Goal: Task Accomplishment & Management: Manage account settings

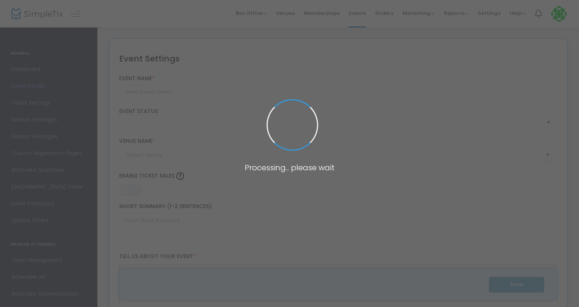
type input "2023 Fall Raptor Training Course"
type textarea "This Course includes five consecutive webinar classes that occur once a week. E…"
type input "Buy Tickets"
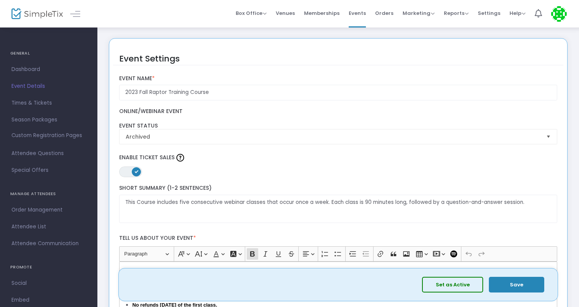
click at [37, 89] on span "Event Details" at bounding box center [48, 86] width 75 height 10
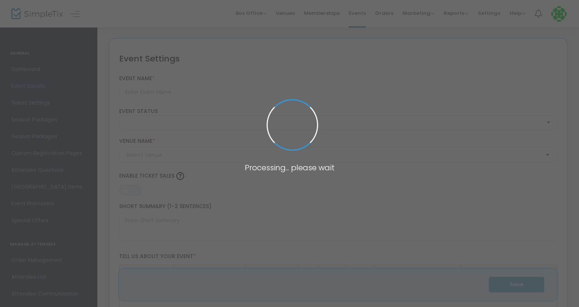
type input "2023 Fall Raptor Training Course"
type textarea "This Course includes five consecutive webinar classes that occur once a week. E…"
type input "Buy Tickets"
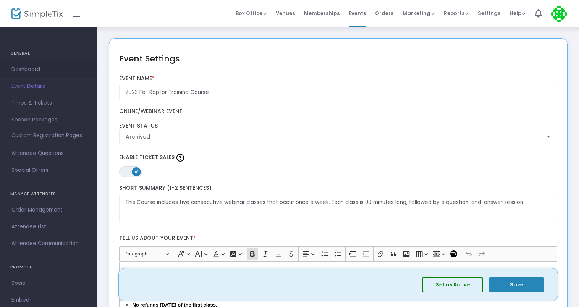
click at [34, 67] on span "Dashboard" at bounding box center [48, 70] width 75 height 10
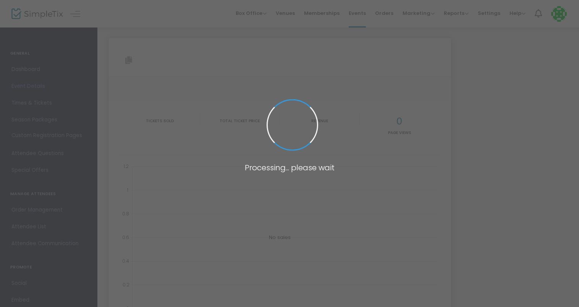
type input "[URL][DOMAIN_NAME]"
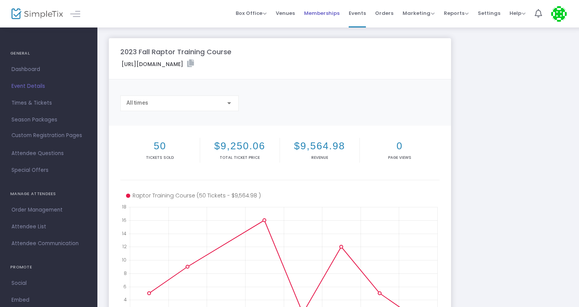
click at [327, 16] on span "Memberships" at bounding box center [322, 12] width 36 height 19
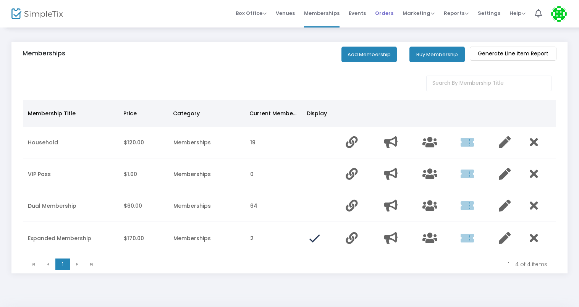
click at [388, 15] on span "Orders" at bounding box center [384, 12] width 18 height 19
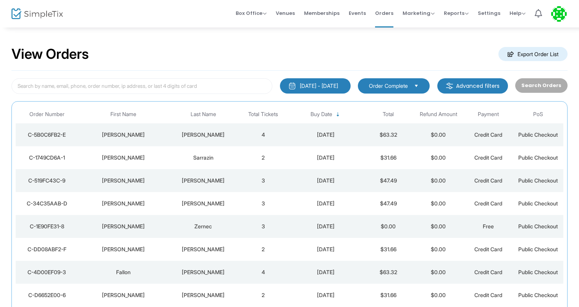
click at [283, 11] on span "Venues" at bounding box center [285, 12] width 19 height 19
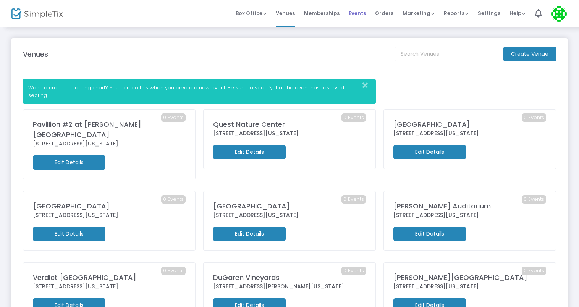
click at [362, 13] on span "Events" at bounding box center [357, 12] width 17 height 19
